Goal: Transaction & Acquisition: Purchase product/service

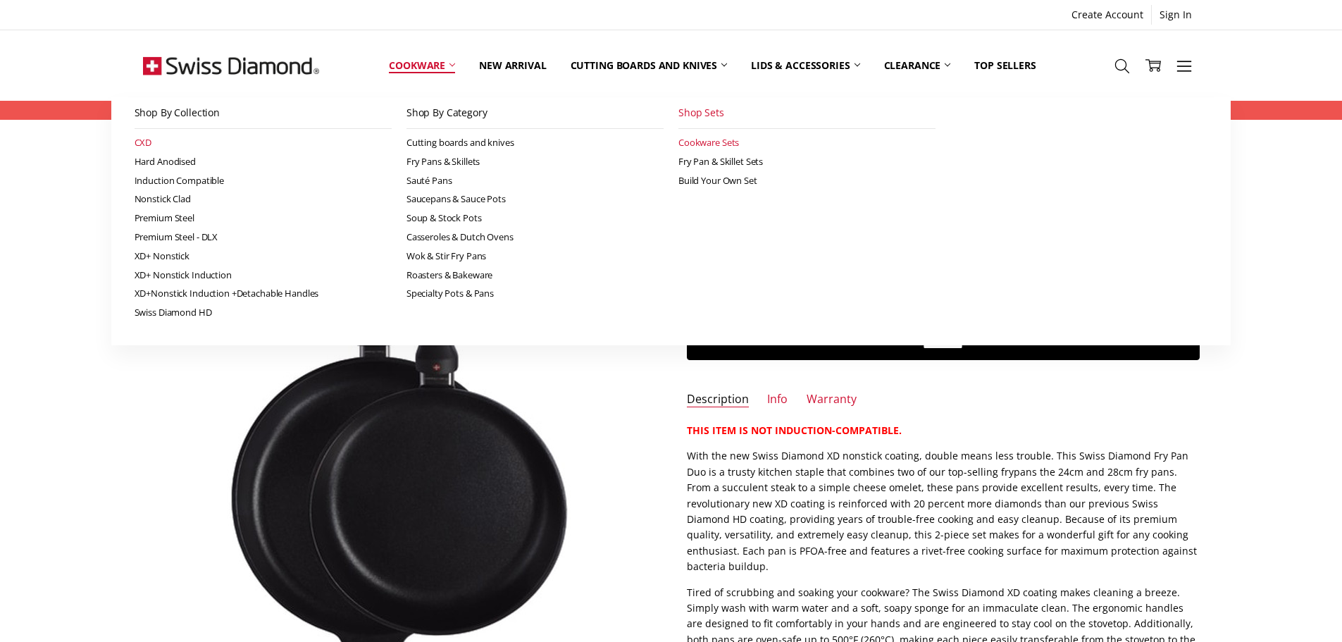
click at [145, 142] on link "CXD" at bounding box center [263, 142] width 257 height 19
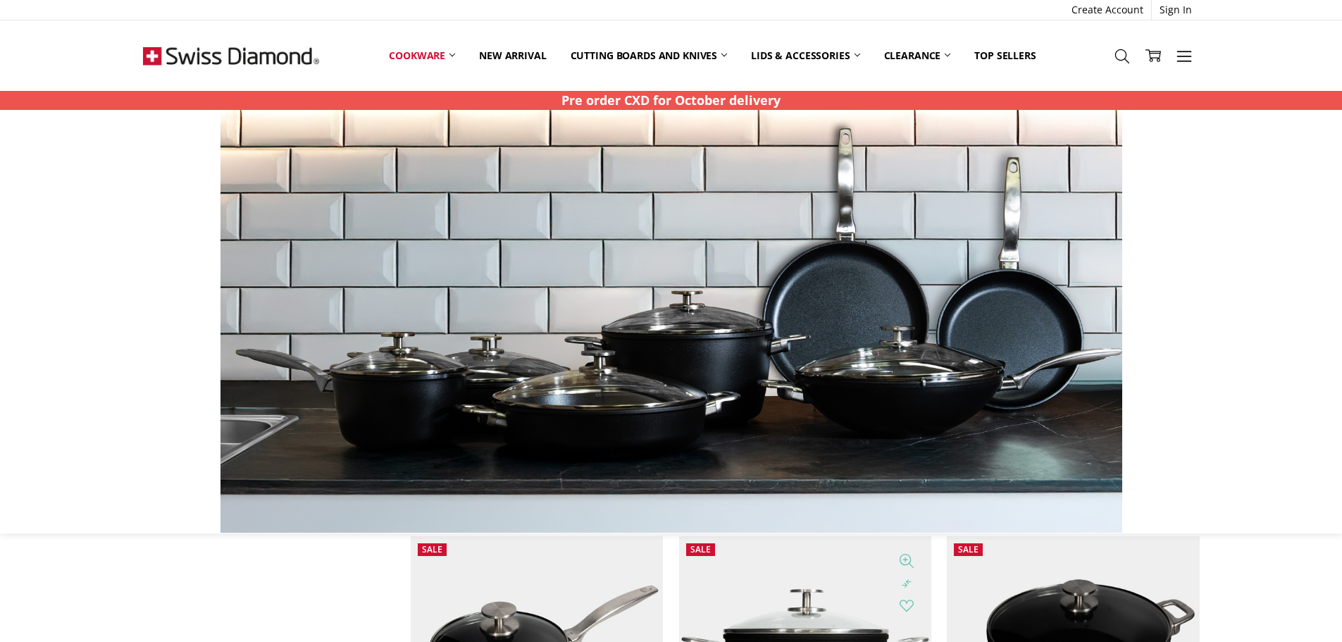
scroll to position [1479, 0]
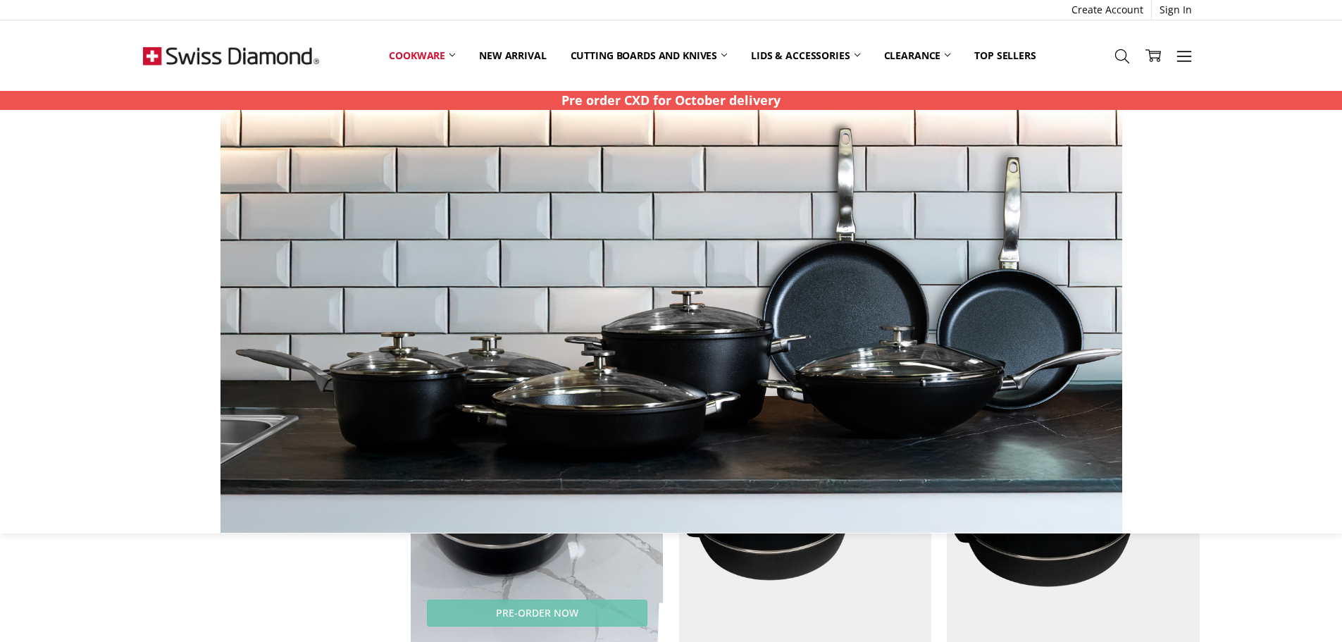
scroll to position [1199, 0]
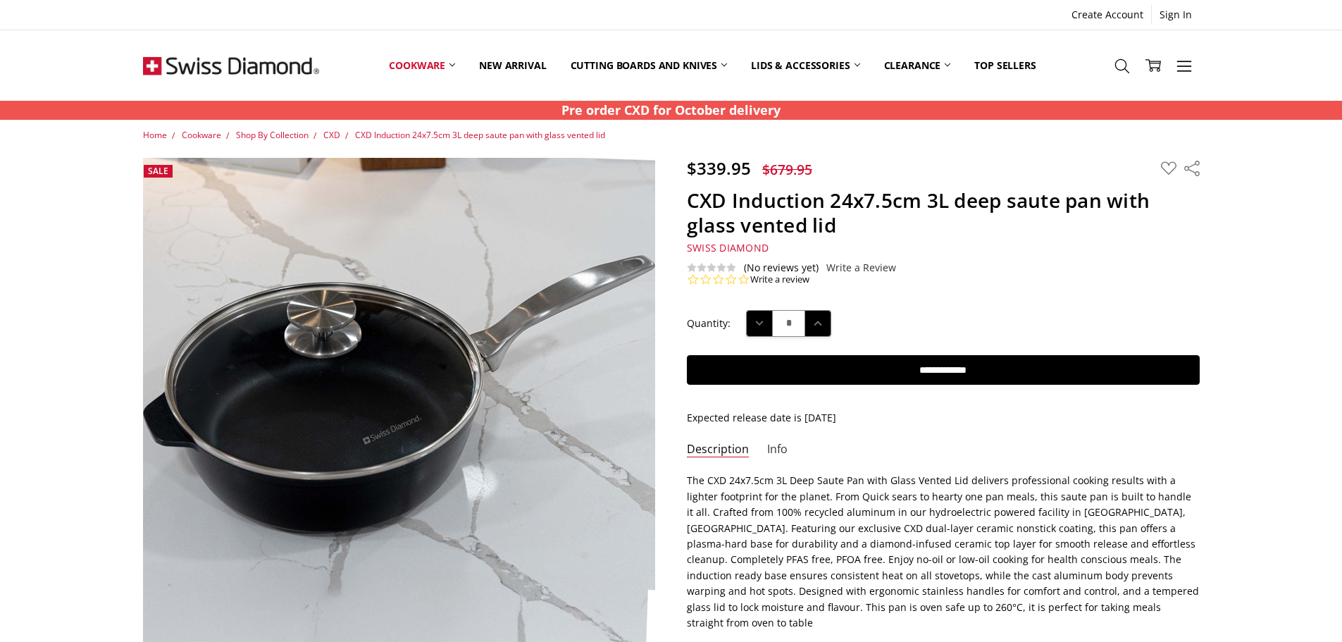
click at [771, 447] on link "Info" at bounding box center [777, 450] width 20 height 16
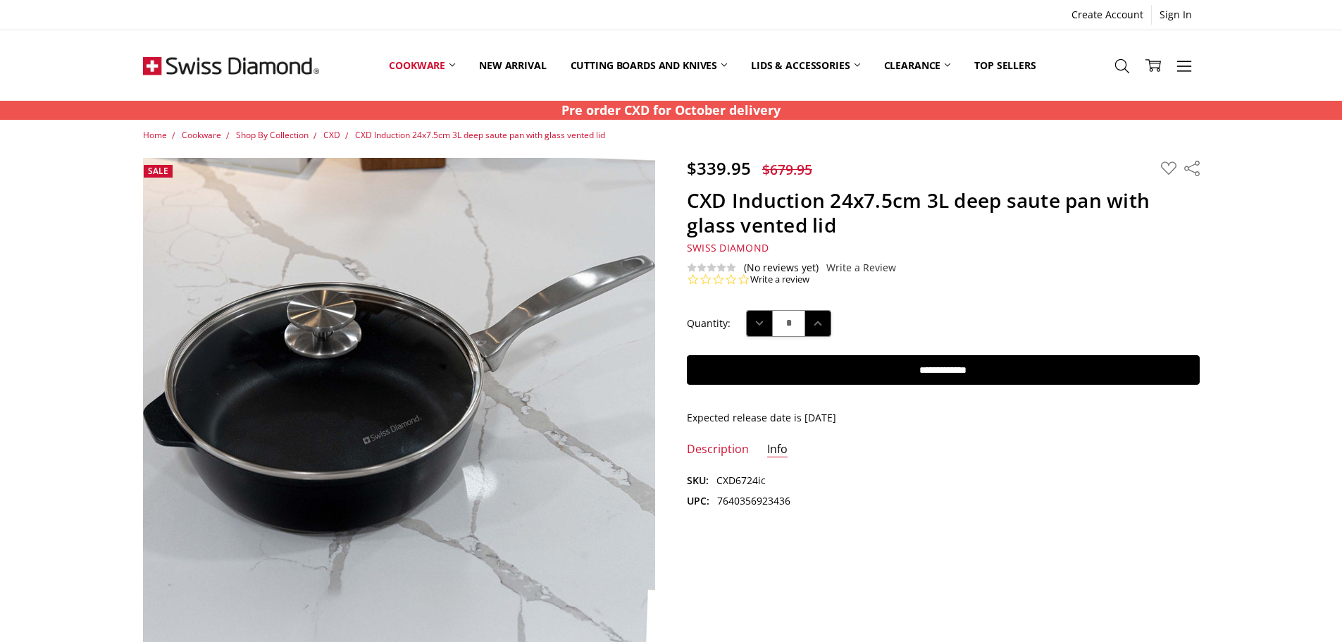
click at [737, 476] on dd "CXD6724ic" at bounding box center [740, 480] width 49 height 15
copy dd "CXD6724ic"
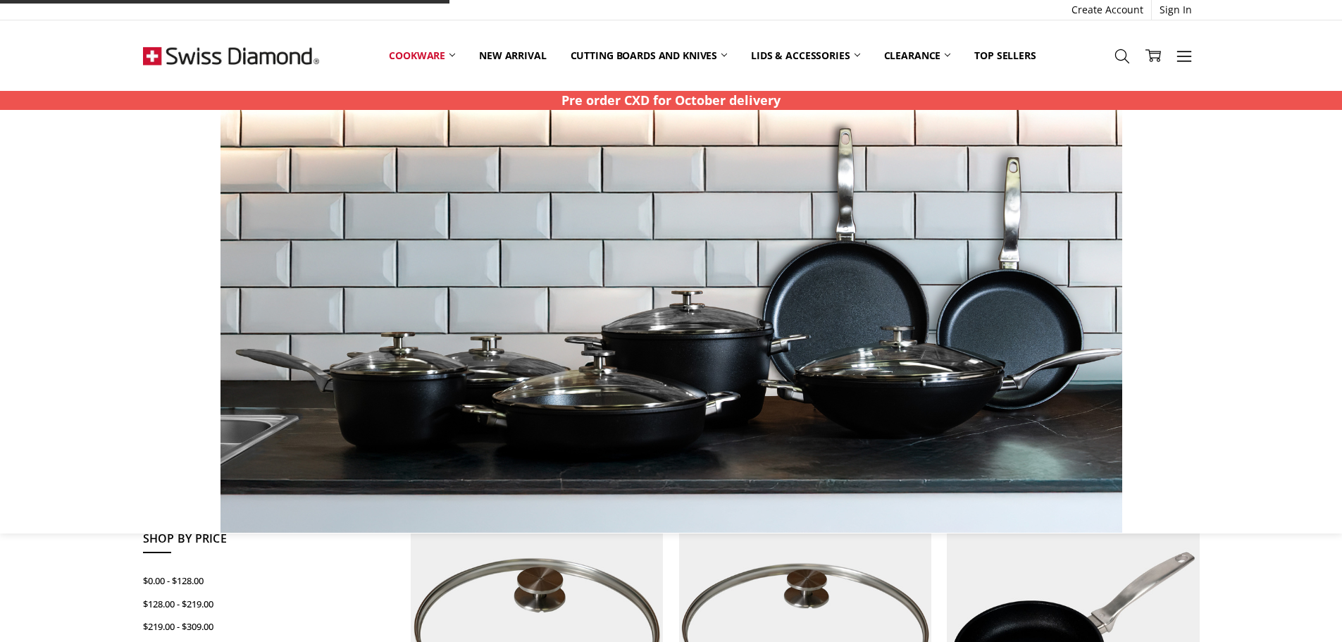
scroll to position [559, 0]
